Goal: Book appointment/travel/reservation

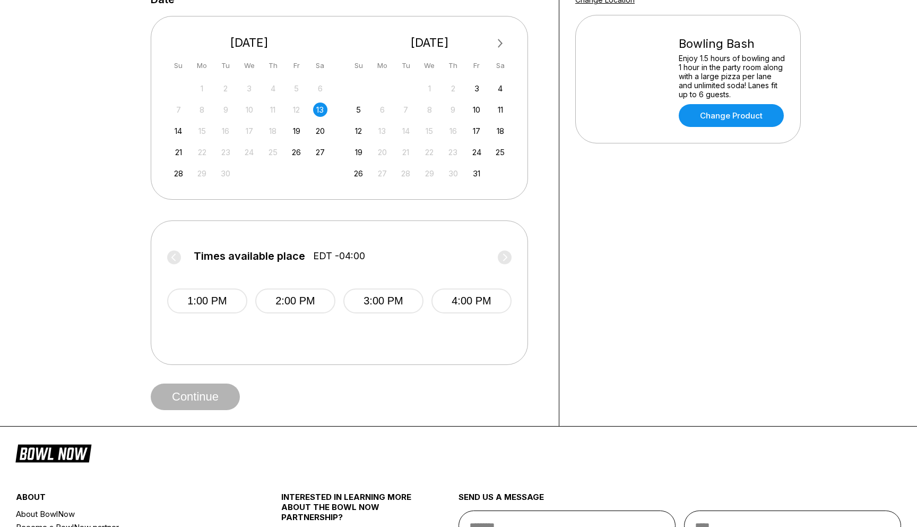
scroll to position [229, 0]
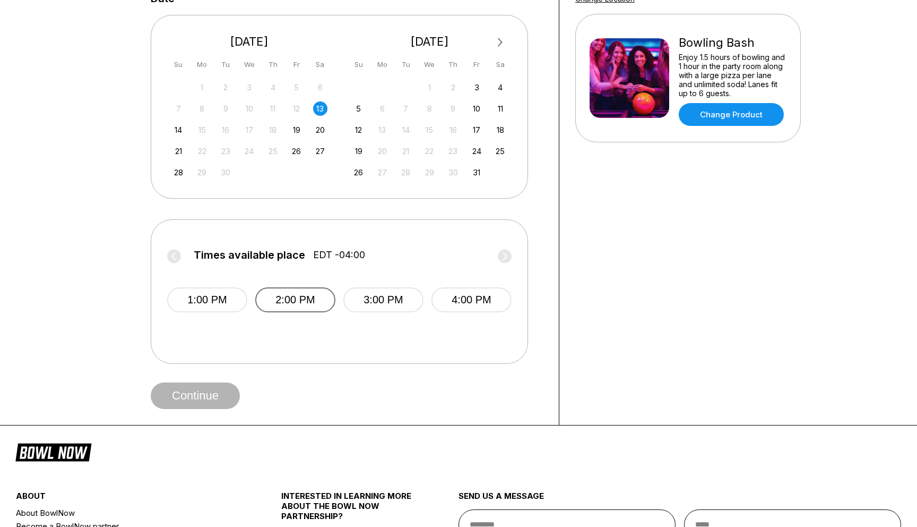
click at [301, 300] on button "2:00 PM" at bounding box center [295, 299] width 80 height 25
click at [205, 392] on button "Continue" at bounding box center [195, 395] width 89 height 27
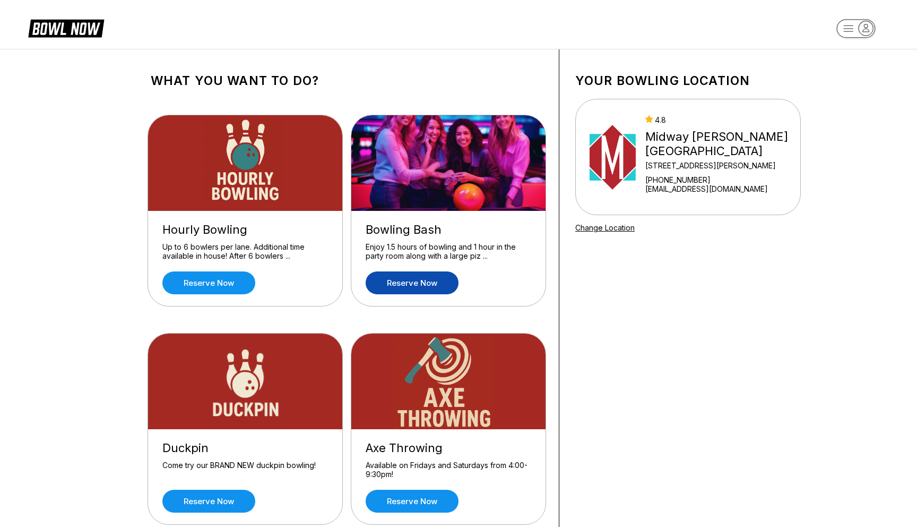
click at [429, 282] on link "Reserve now" at bounding box center [412, 282] width 93 height 23
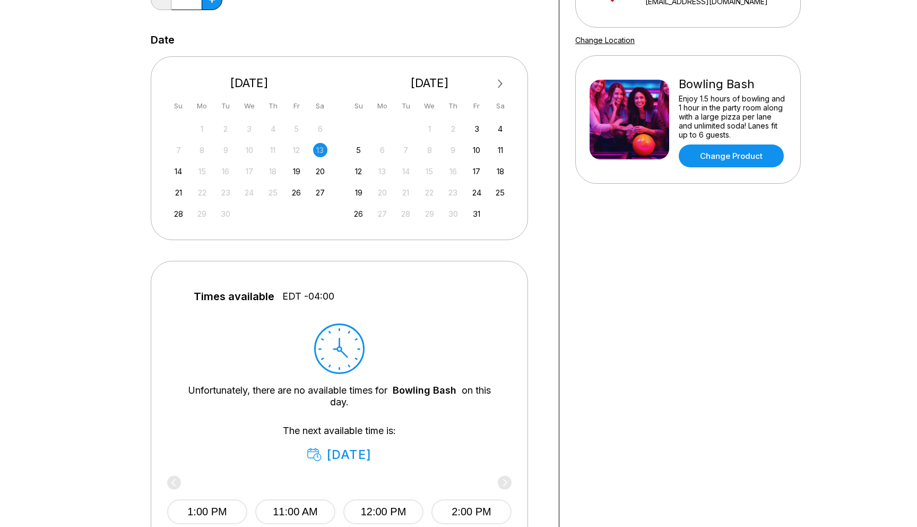
scroll to position [190, 0]
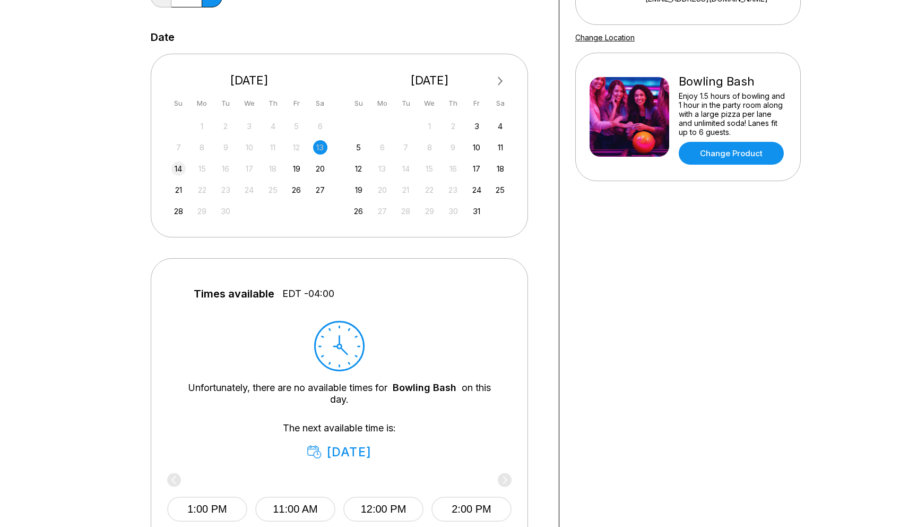
click at [183, 165] on div "14" at bounding box center [178, 168] width 14 height 14
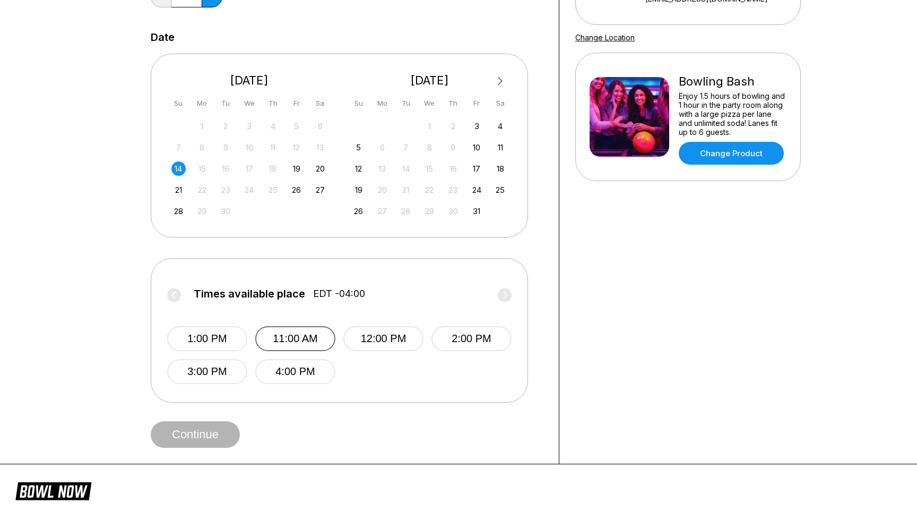
click at [308, 342] on button "11:00 AM" at bounding box center [295, 338] width 80 height 25
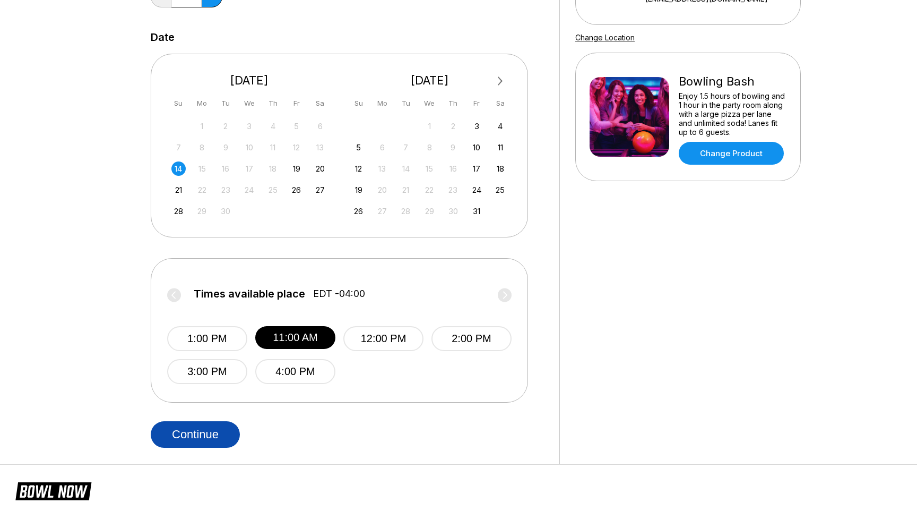
click at [169, 439] on button "Continue" at bounding box center [195, 434] width 89 height 27
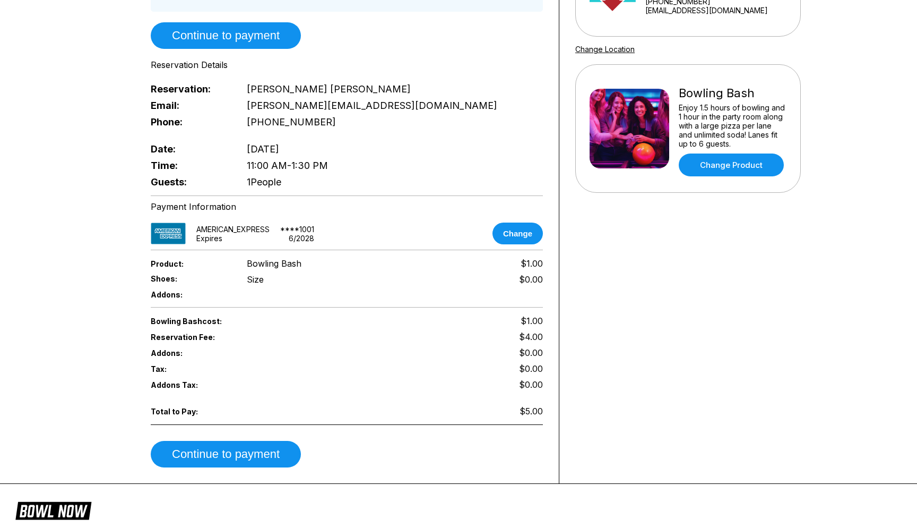
scroll to position [179, 0]
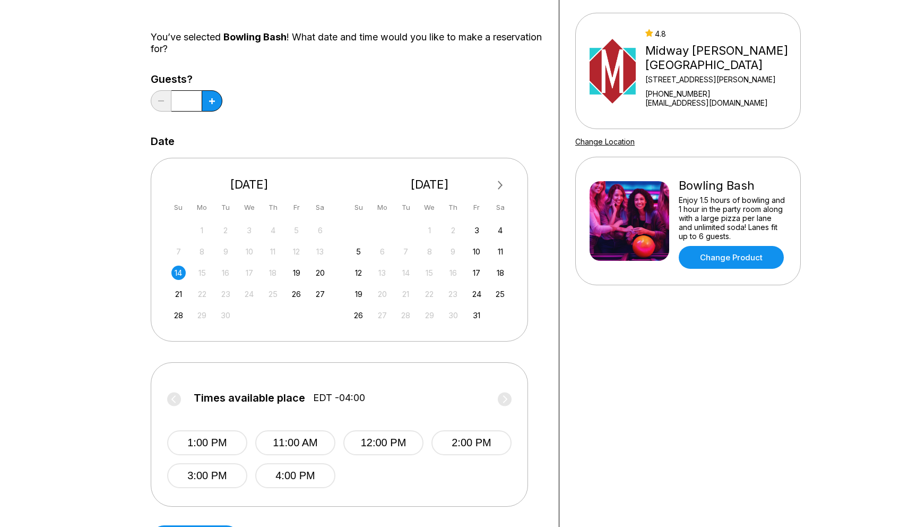
scroll to position [94, 0]
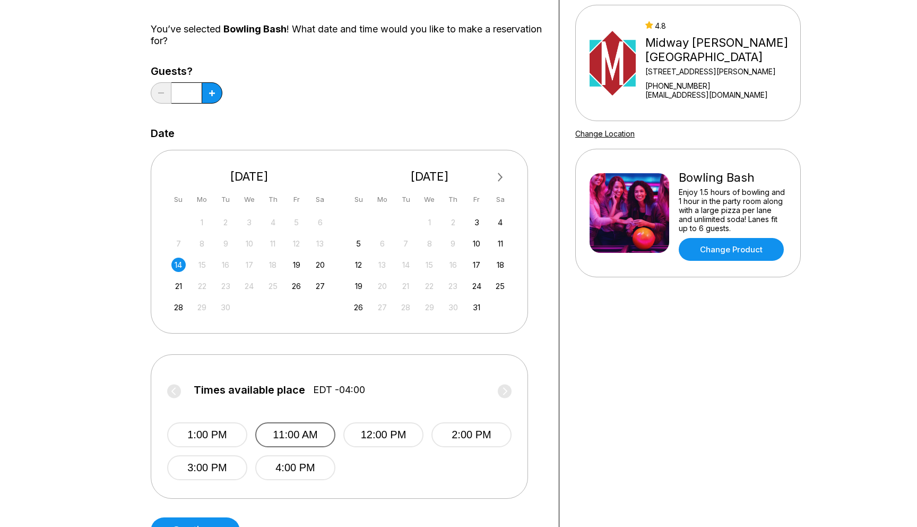
click at [278, 427] on button "11:00 AM" at bounding box center [295, 434] width 80 height 25
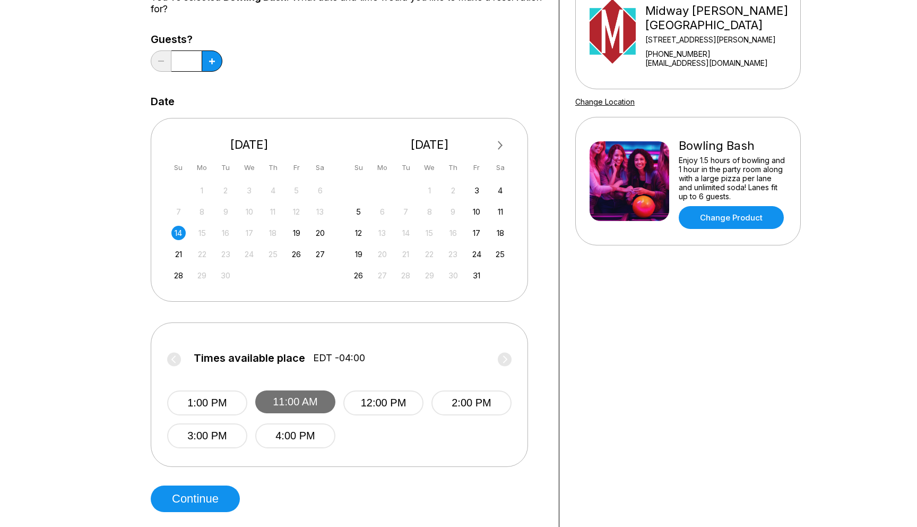
scroll to position [139, 0]
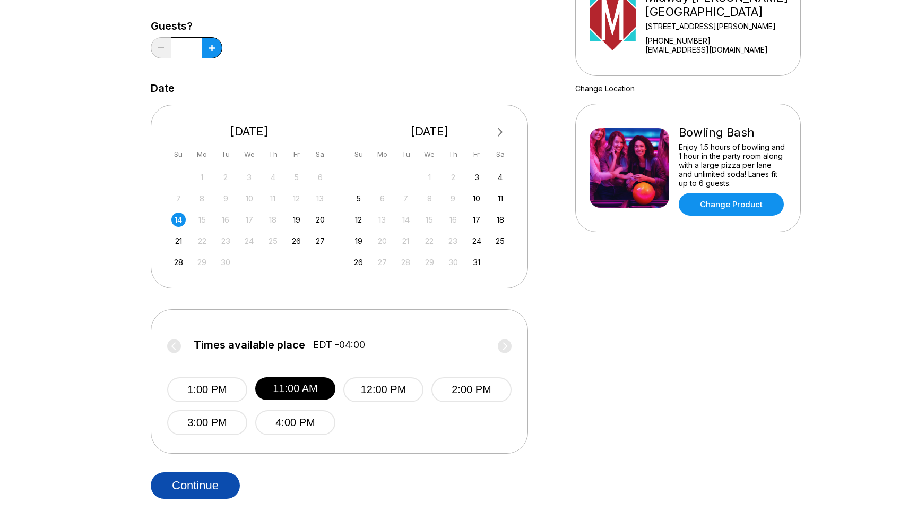
click at [208, 486] on button "Continue" at bounding box center [195, 485] width 89 height 27
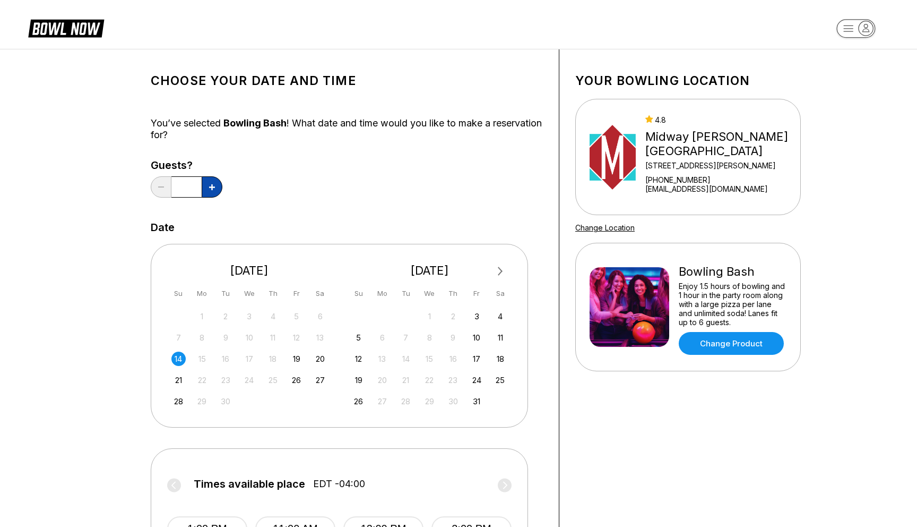
click at [213, 185] on icon at bounding box center [212, 187] width 6 height 6
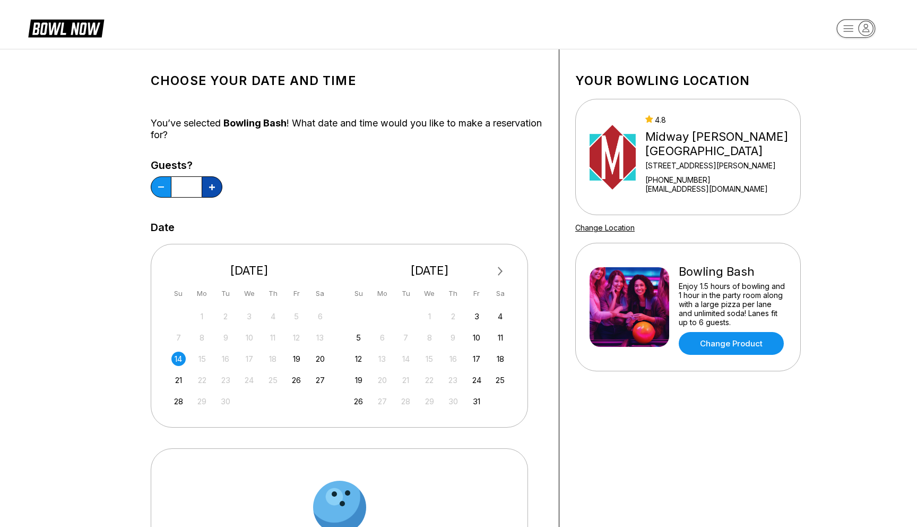
click at [213, 185] on icon at bounding box center [212, 187] width 6 height 6
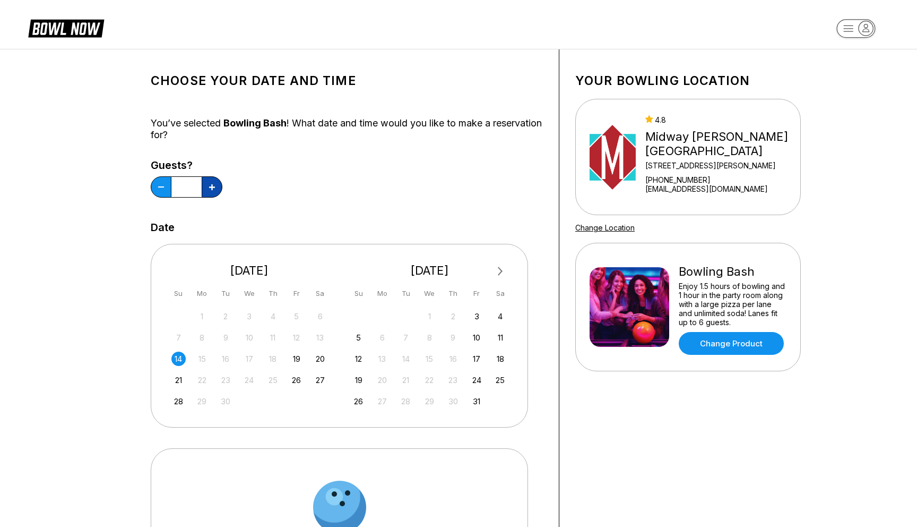
click at [213, 185] on icon at bounding box center [212, 187] width 6 height 6
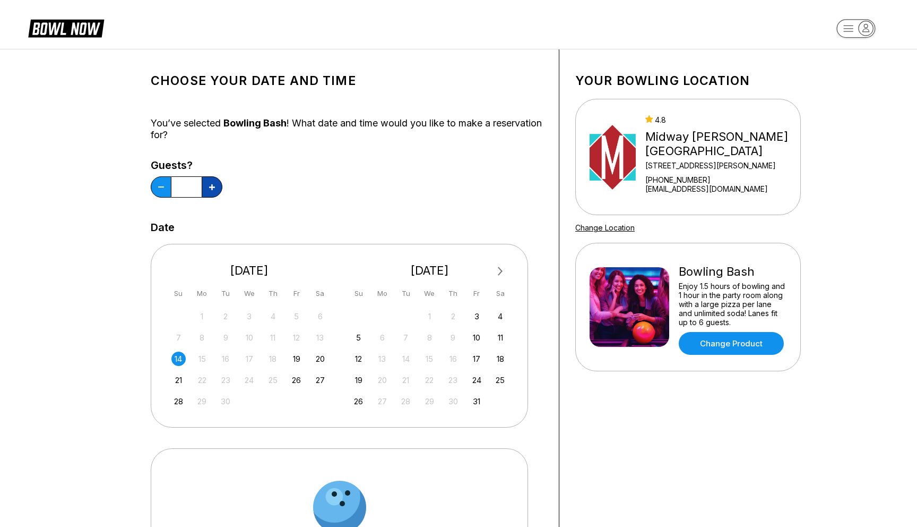
click at [213, 185] on icon at bounding box center [212, 187] width 6 height 6
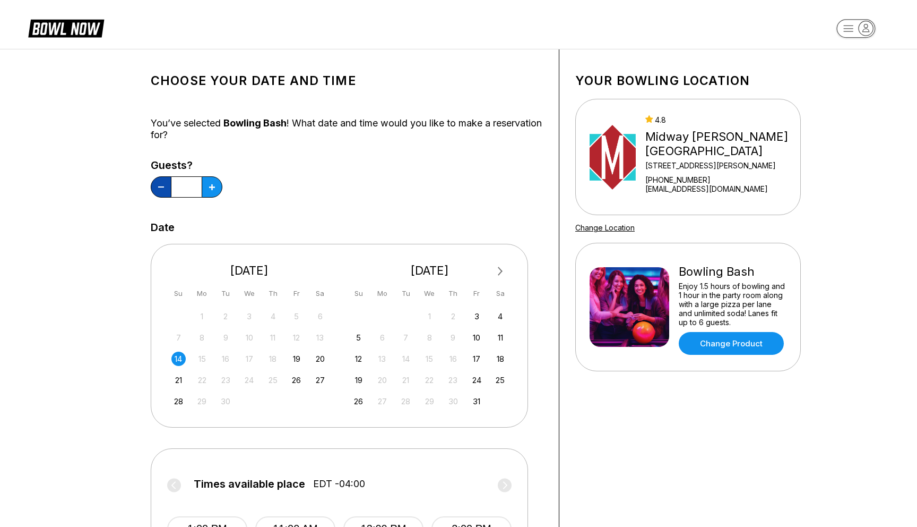
click at [162, 184] on button at bounding box center [161, 186] width 21 height 21
type input "**"
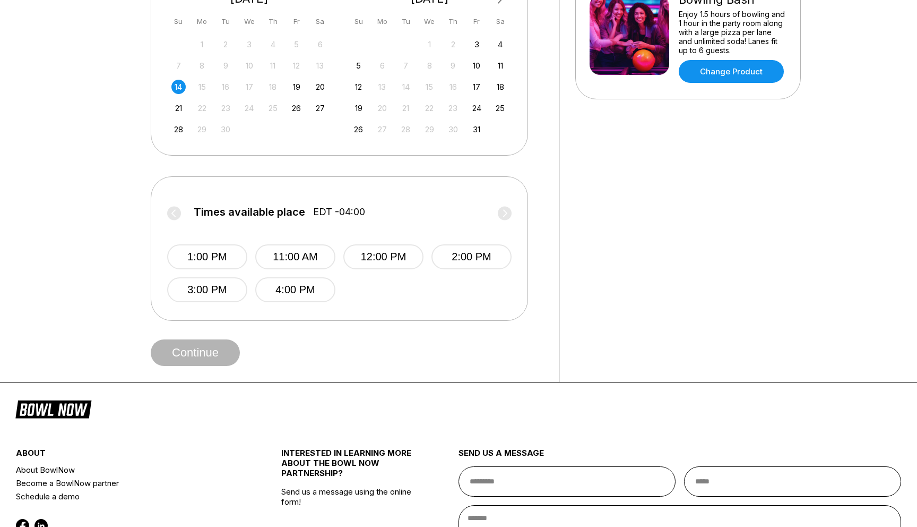
scroll to position [394, 0]
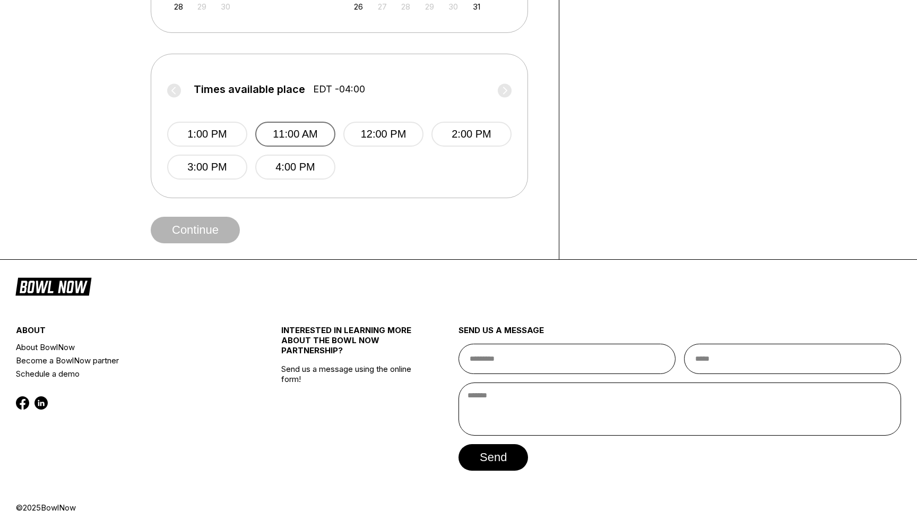
click at [308, 135] on button "11:00 AM" at bounding box center [295, 134] width 80 height 25
click at [234, 225] on button "Continue" at bounding box center [195, 230] width 89 height 27
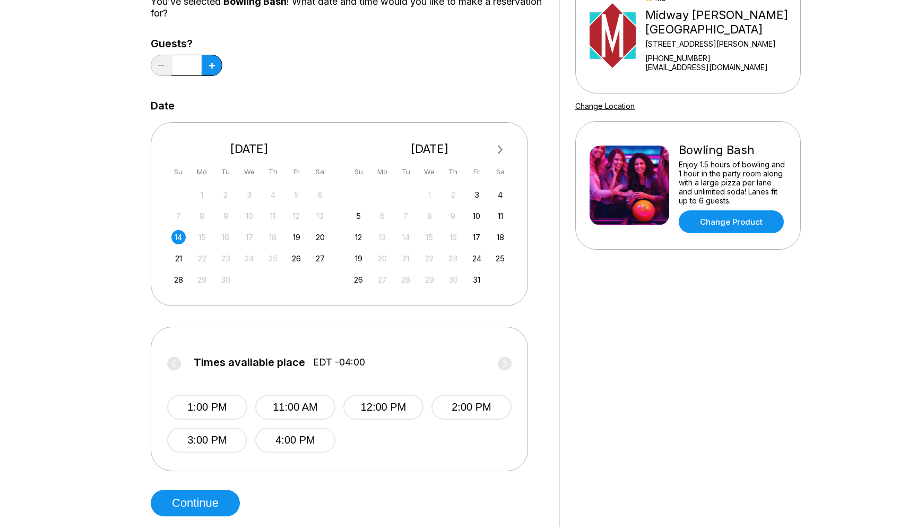
scroll to position [154, 0]
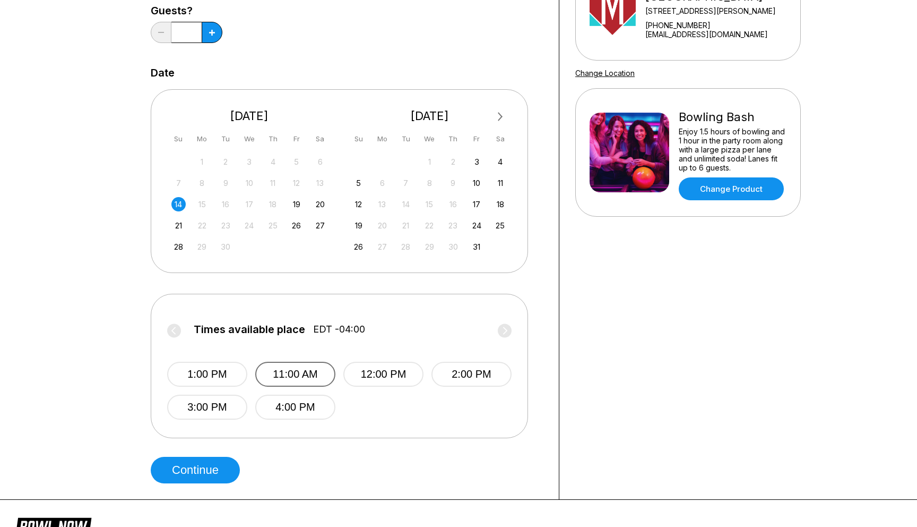
click at [293, 376] on button "11:00 AM" at bounding box center [295, 373] width 80 height 25
click at [215, 469] on button "Continue" at bounding box center [195, 469] width 89 height 27
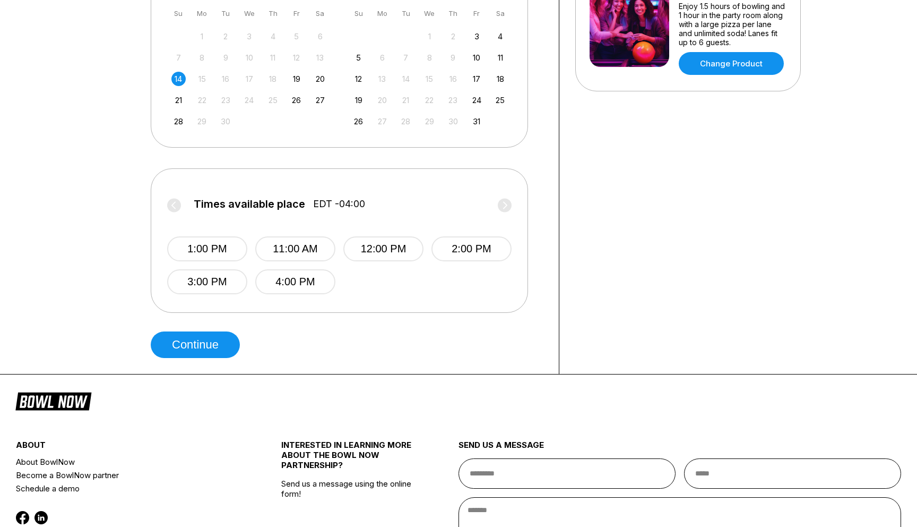
scroll to position [289, 0]
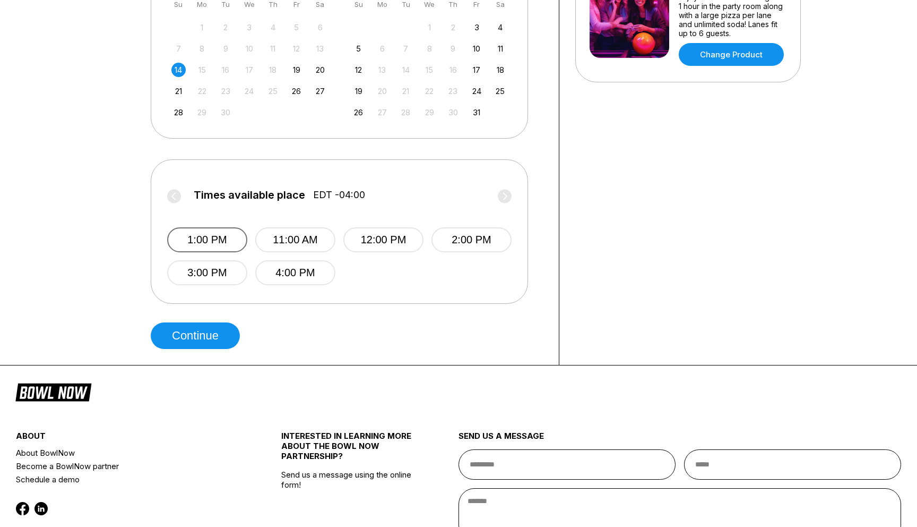
click at [225, 245] on button "1:00 PM" at bounding box center [207, 239] width 80 height 25
click at [209, 317] on div "Choose your Date and time You’ve selected Bowling Bash ! What date and time wou…" at bounding box center [347, 63] width 392 height 572
click at [205, 334] on button "Continue" at bounding box center [195, 335] width 89 height 27
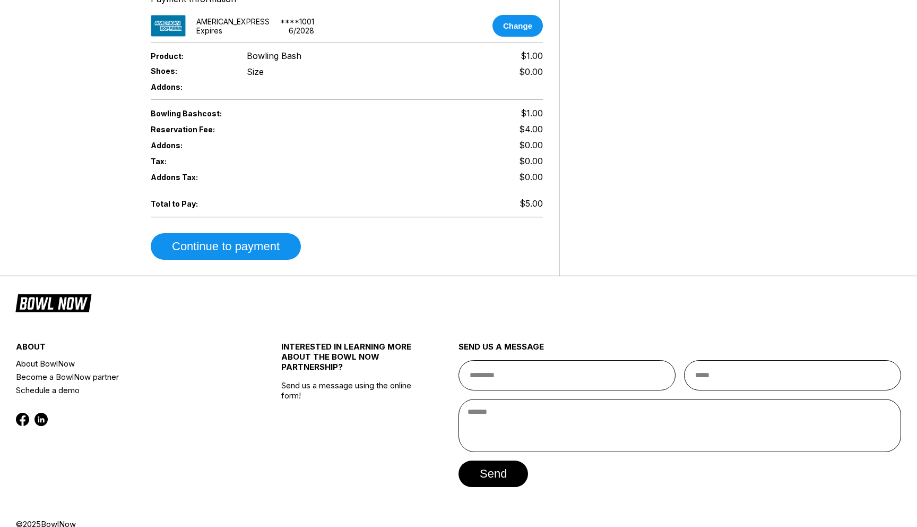
scroll to position [393, 0]
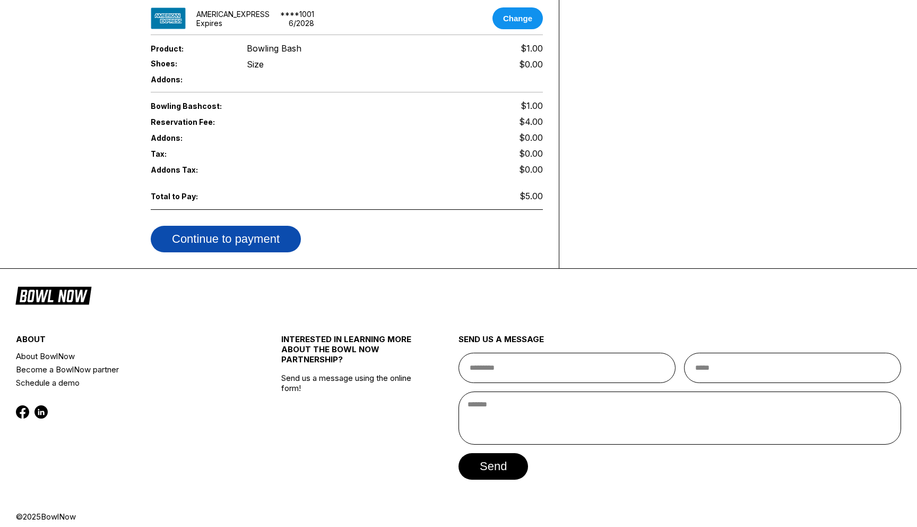
click at [270, 228] on button "Continue to payment" at bounding box center [226, 239] width 150 height 27
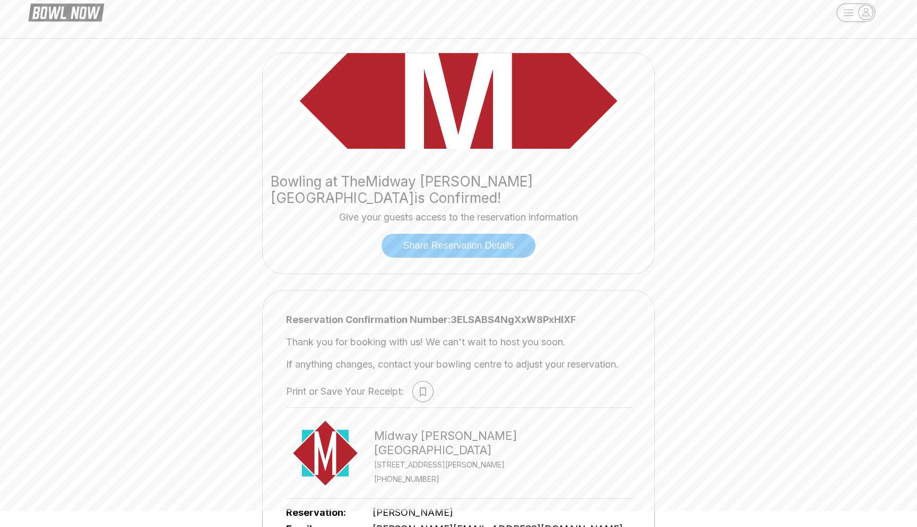
scroll to position [21, 0]
